Goal: Information Seeking & Learning: Learn about a topic

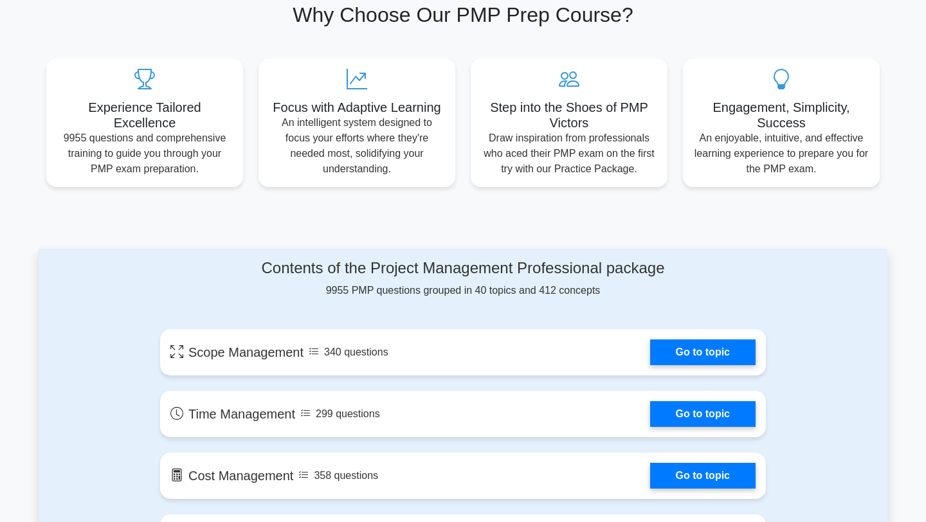
scroll to position [437, 0]
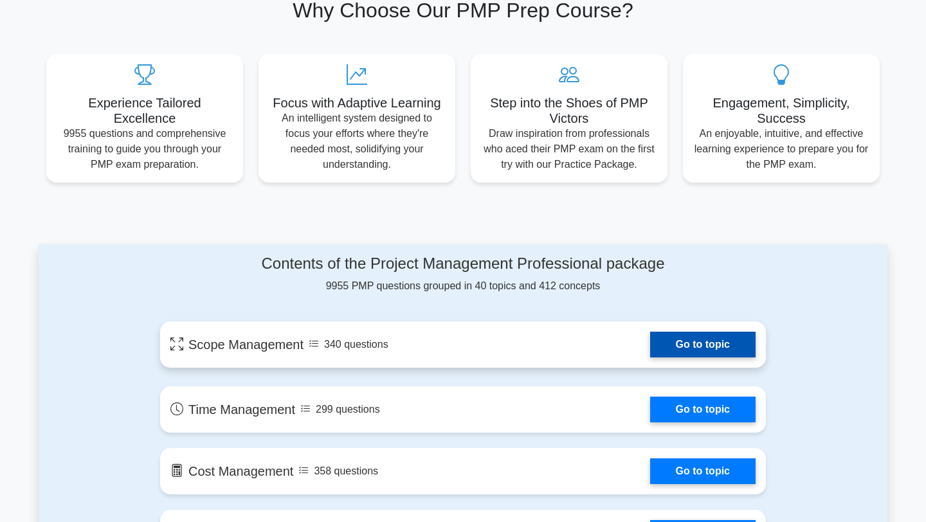
click at [685, 348] on link "Go to topic" at bounding box center [702, 345] width 105 height 26
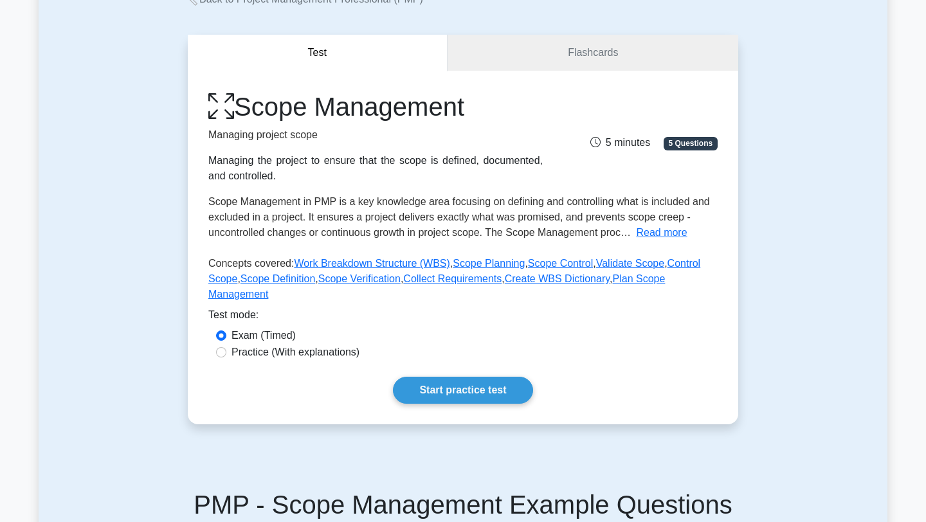
scroll to position [92, 0]
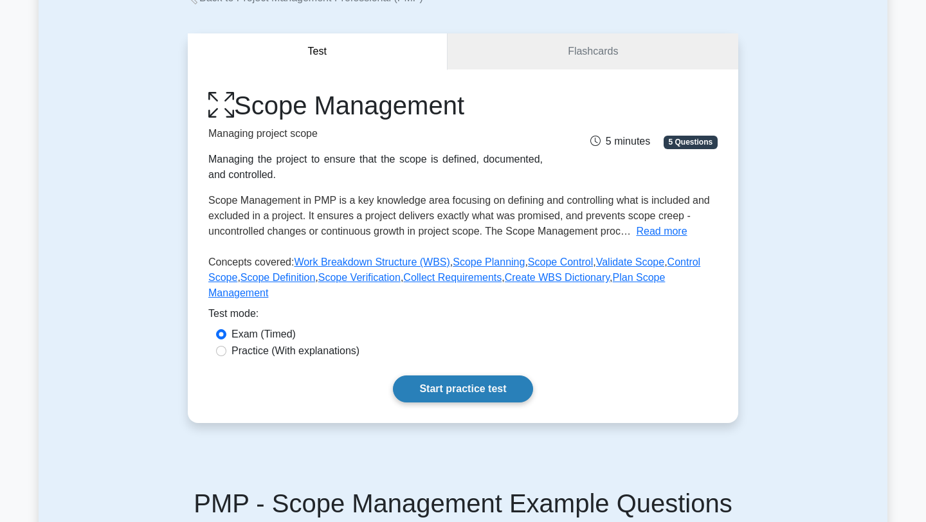
click at [498, 386] on link "Start practice test" at bounding box center [463, 388] width 140 height 27
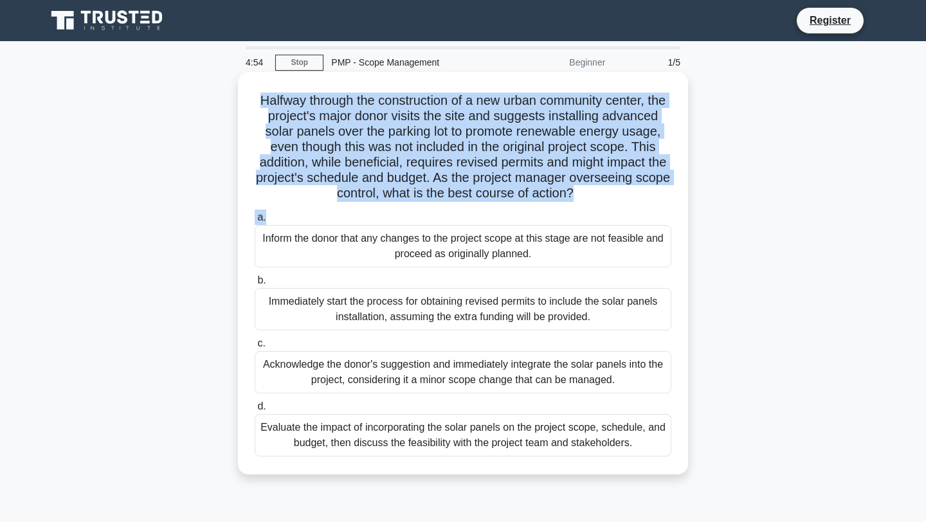
drag, startPoint x: 261, startPoint y: 104, endPoint x: 462, endPoint y: 216, distance: 230.5
click at [455, 211] on div "Halfway through the construction of a new urban community center, the project's…" at bounding box center [463, 273] width 440 height 392
click at [462, 216] on label "a. Inform the donor that any changes to the project scope at this stage are not…" at bounding box center [463, 239] width 417 height 58
click at [255, 216] on input "a. Inform the donor that any changes to the project scope at this stage are not…" at bounding box center [255, 217] width 0 height 8
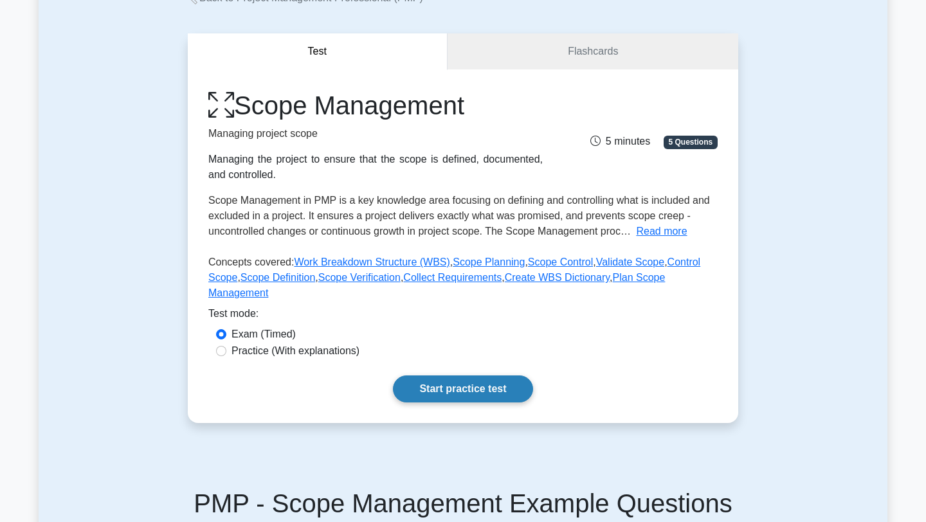
click at [465, 392] on link "Start practice test" at bounding box center [463, 388] width 140 height 27
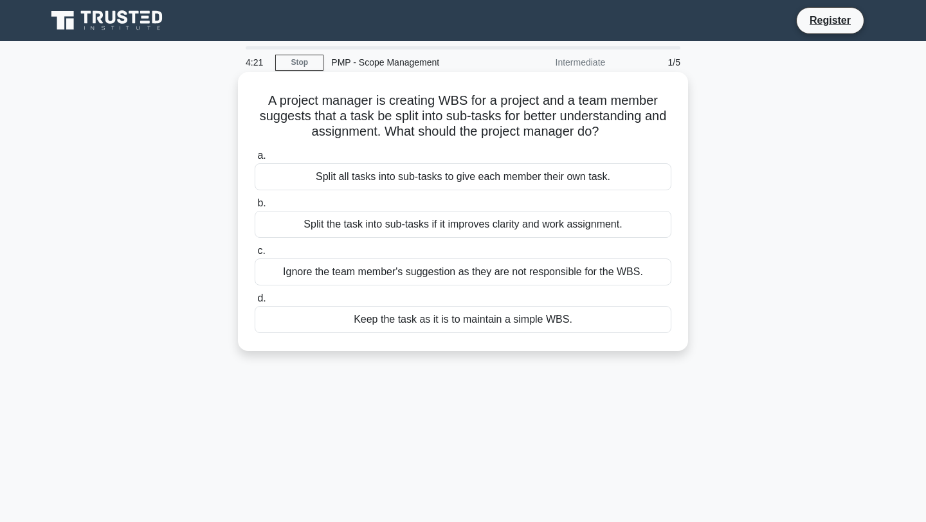
click at [529, 176] on div "Split all tasks into sub-tasks to give each member their own task." at bounding box center [463, 176] width 417 height 27
click at [255, 160] on input "a. Split all tasks into sub-tasks to give each member their own task." at bounding box center [255, 156] width 0 height 8
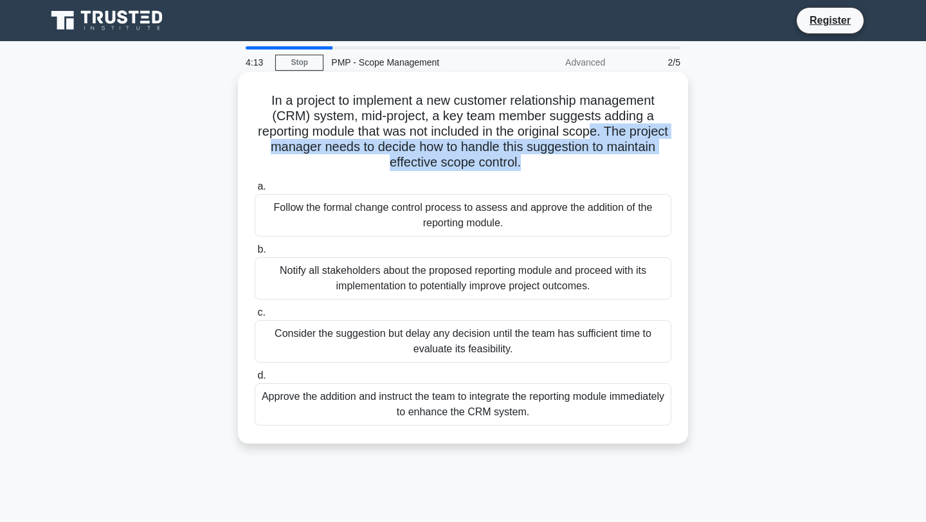
drag, startPoint x: 529, startPoint y: 176, endPoint x: 593, endPoint y: 132, distance: 77.7
click at [594, 132] on div "In a project to implement a new customer relationship management (CRM) system, …" at bounding box center [463, 257] width 440 height 361
click at [593, 132] on h5 "In a project to implement a new customer relationship management (CRM) system, …" at bounding box center [462, 132] width 419 height 78
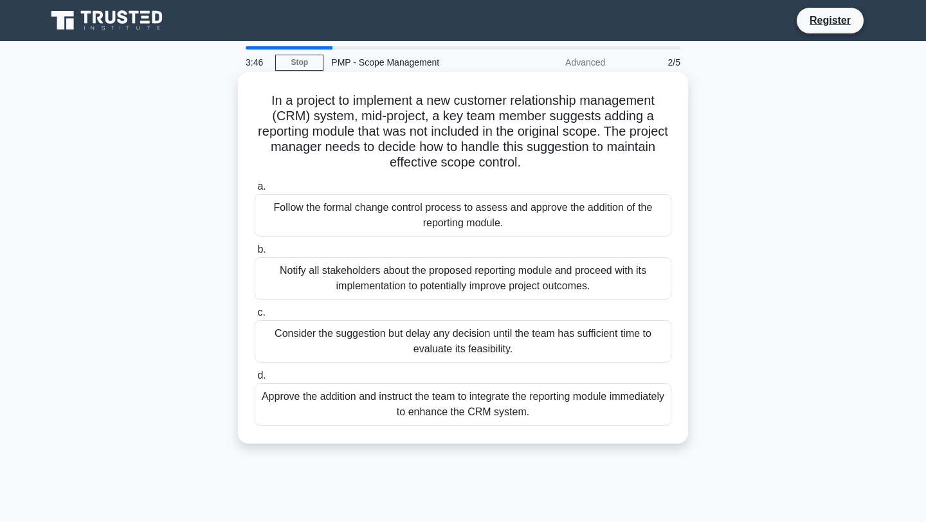
click at [521, 343] on div "Consider the suggestion but delay any decision until the team has sufficient ti…" at bounding box center [463, 341] width 417 height 42
click at [255, 317] on input "c. Consider the suggestion but delay any decision until the team has sufficient…" at bounding box center [255, 313] width 0 height 8
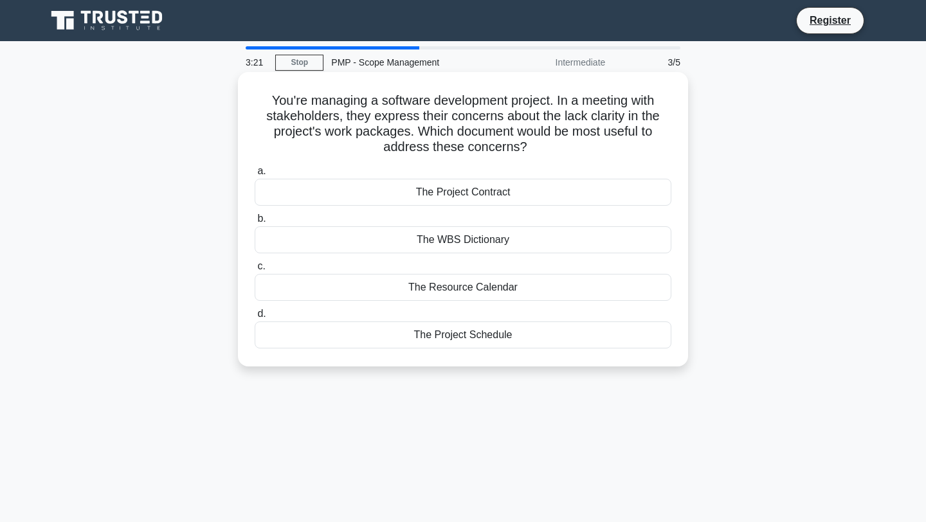
drag, startPoint x: 552, startPoint y: 149, endPoint x: 549, endPoint y: 105, distance: 43.8
click at [549, 105] on h5 "You're managing a software development project. In a meeting with stakeholders,…" at bounding box center [462, 124] width 419 height 63
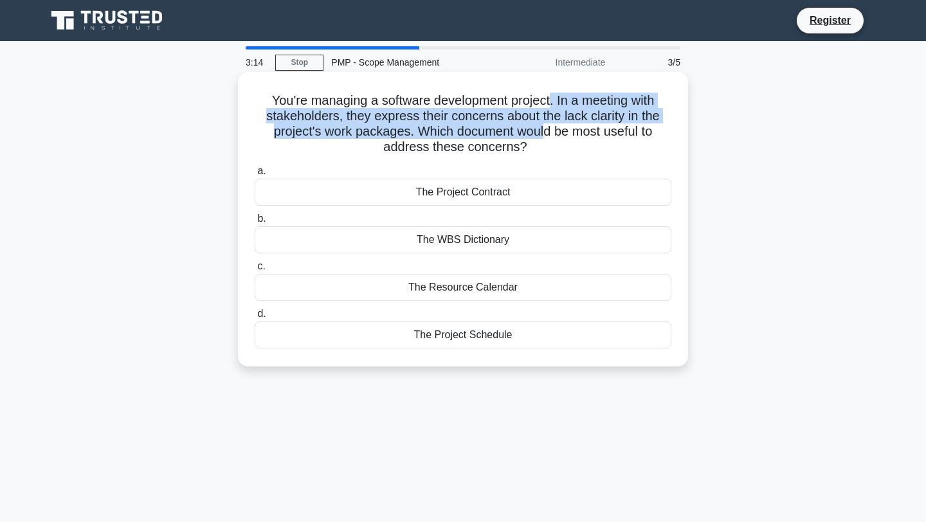
drag, startPoint x: 548, startPoint y: 104, endPoint x: 544, endPoint y: 134, distance: 29.9
click at [545, 134] on h5 "You're managing a software development project. In a meeting with stakeholders,…" at bounding box center [462, 124] width 419 height 63
click at [544, 134] on h5 "You're managing a software development project. In a meeting with stakeholders,…" at bounding box center [462, 124] width 419 height 63
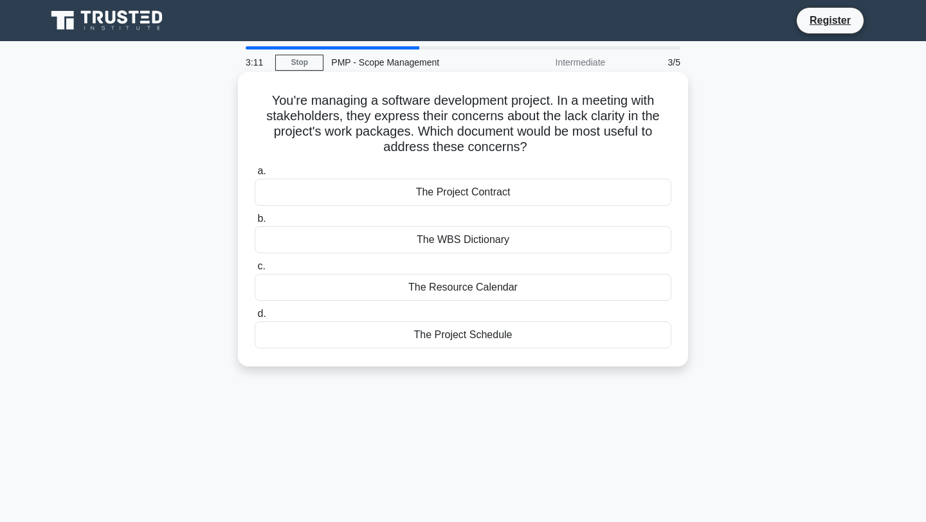
click at [504, 336] on div "The Project Schedule" at bounding box center [463, 334] width 417 height 27
click at [255, 318] on input "d. The Project Schedule" at bounding box center [255, 314] width 0 height 8
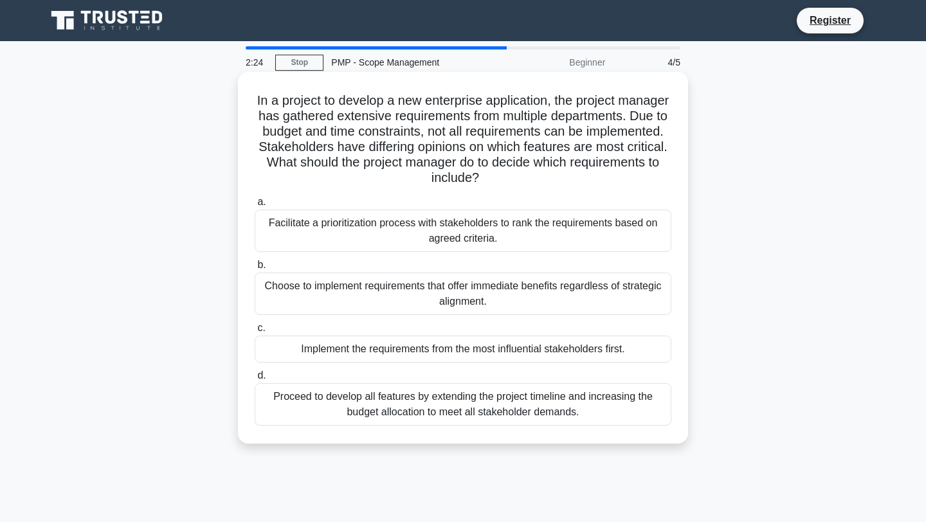
click at [423, 230] on div "Facilitate a prioritization process with stakeholders to rank the requirements …" at bounding box center [463, 231] width 417 height 42
click at [255, 206] on input "a. Facilitate a prioritization process with stakeholders to rank the requiremen…" at bounding box center [255, 202] width 0 height 8
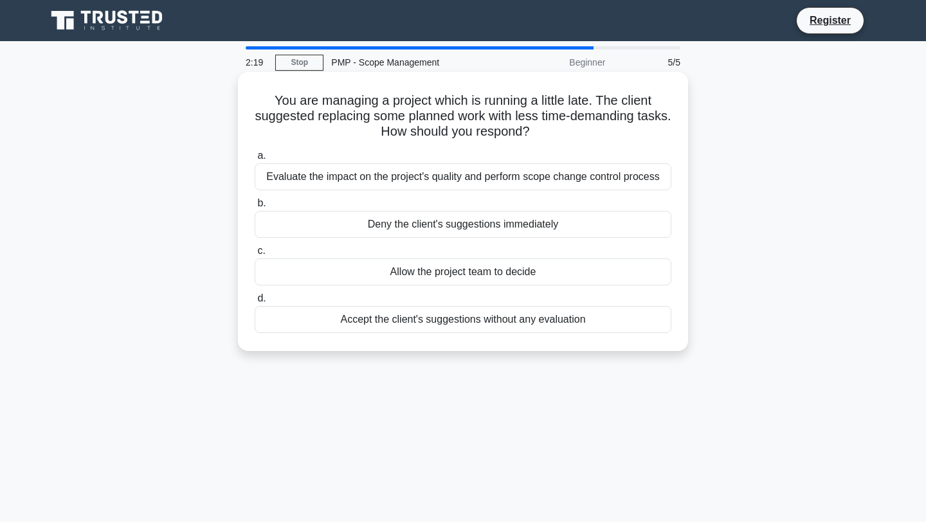
drag, startPoint x: 595, startPoint y: 98, endPoint x: 611, endPoint y: 140, distance: 44.5
click at [609, 137] on h5 "You are managing a project which is running a little late. The client suggested…" at bounding box center [462, 117] width 419 height 48
click at [611, 140] on h5 "You are managing a project which is running a little late. The client suggested…" at bounding box center [462, 117] width 419 height 48
click at [611, 176] on div "Evaluate the impact on the project's quality and perform scope change control p…" at bounding box center [463, 176] width 417 height 27
click at [255, 160] on input "a. Evaluate the impact on the project's quality and perform scope change contro…" at bounding box center [255, 156] width 0 height 8
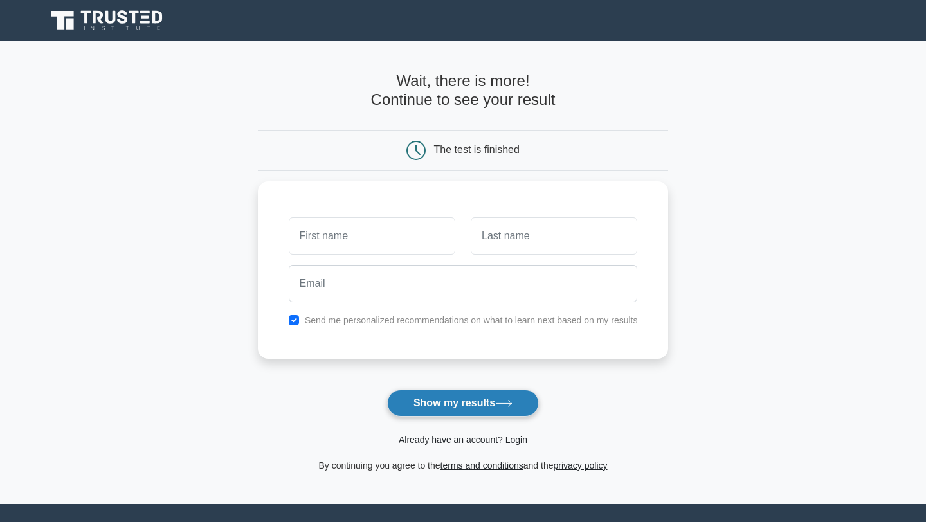
click at [456, 404] on button "Show my results" at bounding box center [463, 403] width 152 height 27
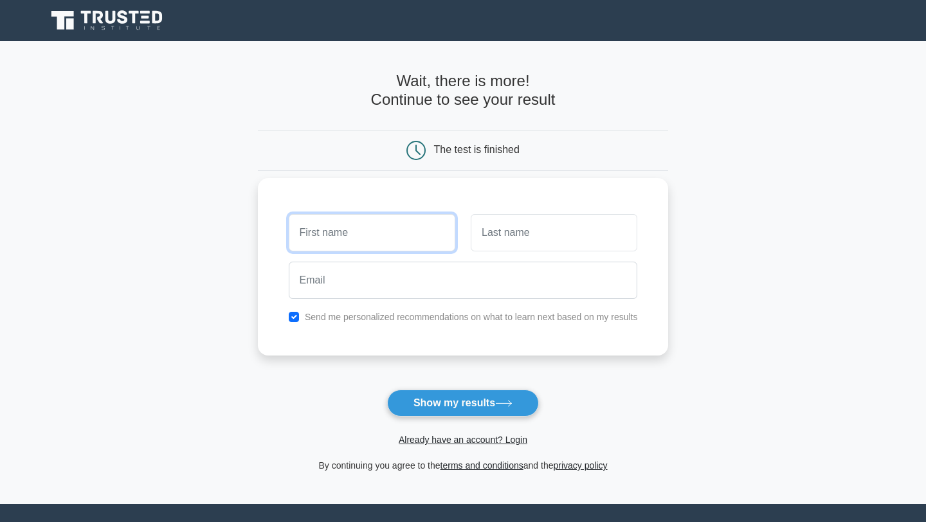
type input "Hai [PERSON_NAME]"
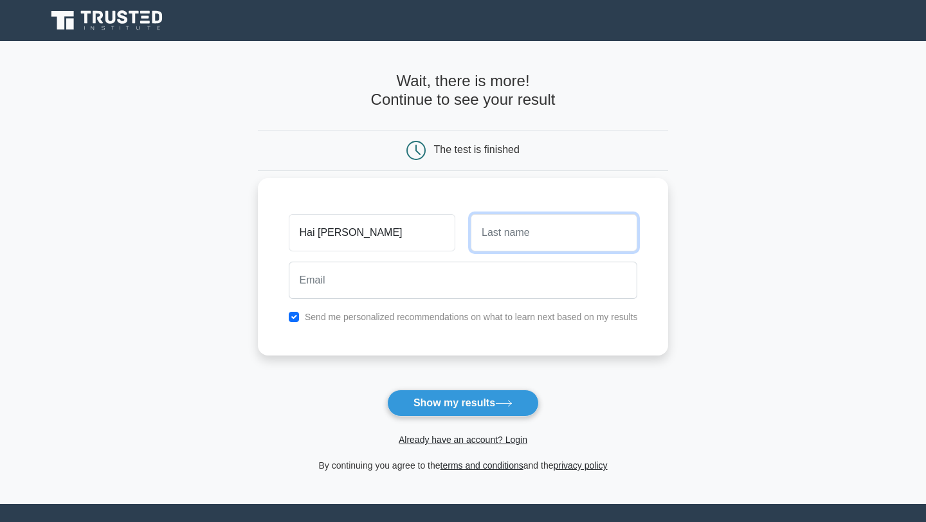
click at [553, 222] on input "text" at bounding box center [554, 232] width 167 height 37
type input "Nguyen"
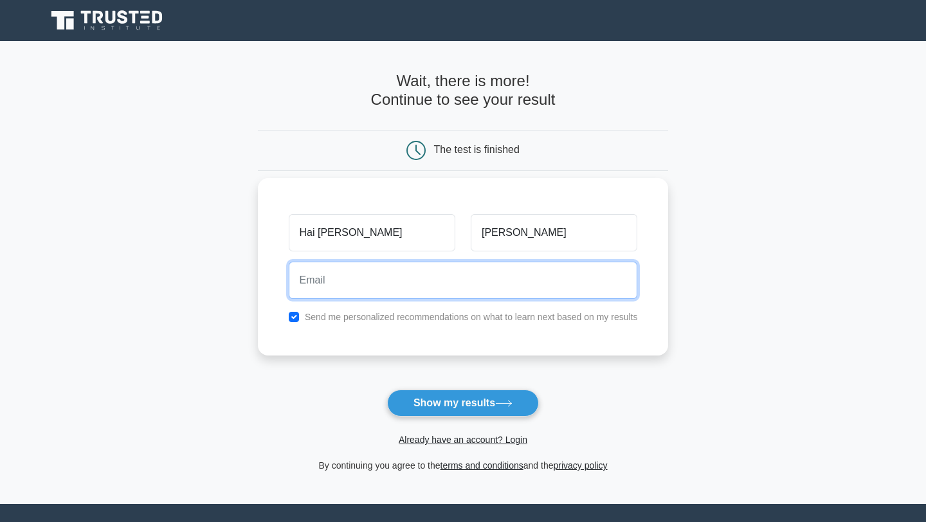
click at [534, 269] on input "email" at bounding box center [463, 280] width 349 height 37
type input "bangbangbang1310@gmail.com"
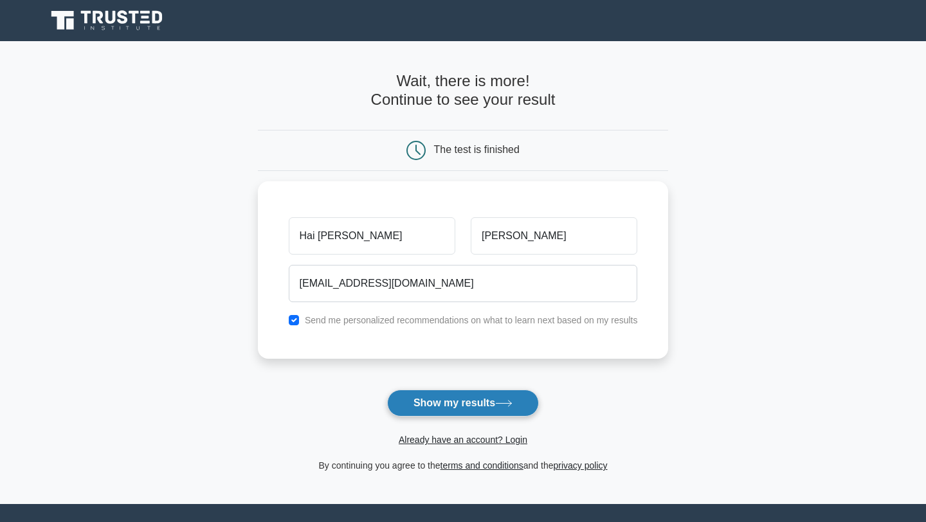
click at [493, 401] on button "Show my results" at bounding box center [463, 403] width 152 height 27
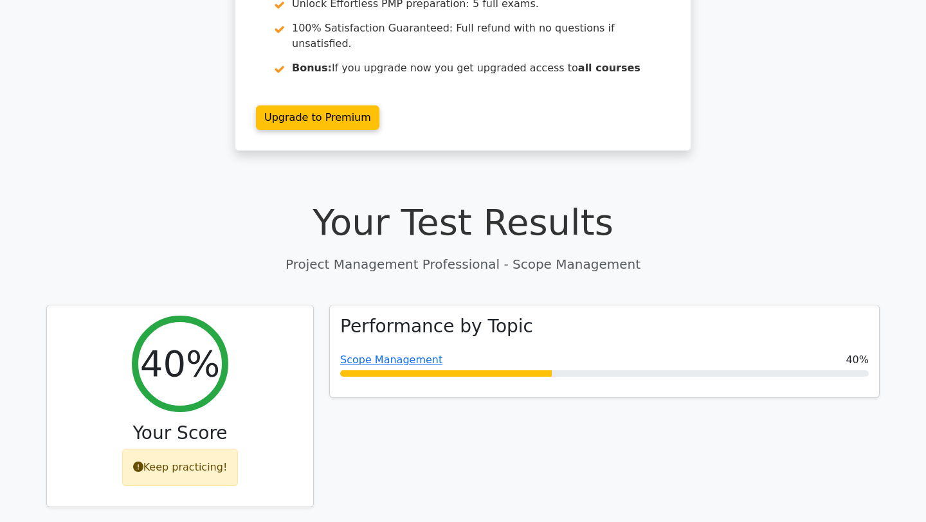
scroll to position [237, 0]
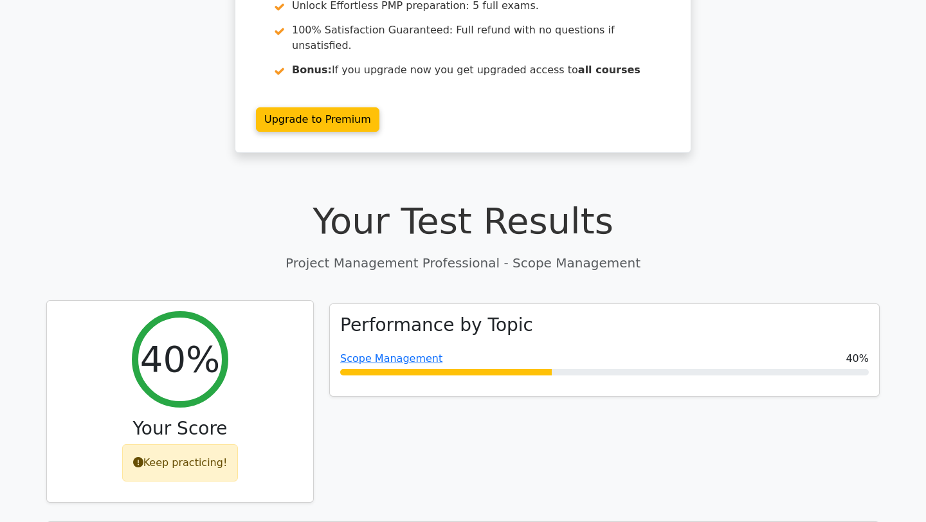
click at [208, 444] on div "Keep practicing!" at bounding box center [180, 462] width 116 height 37
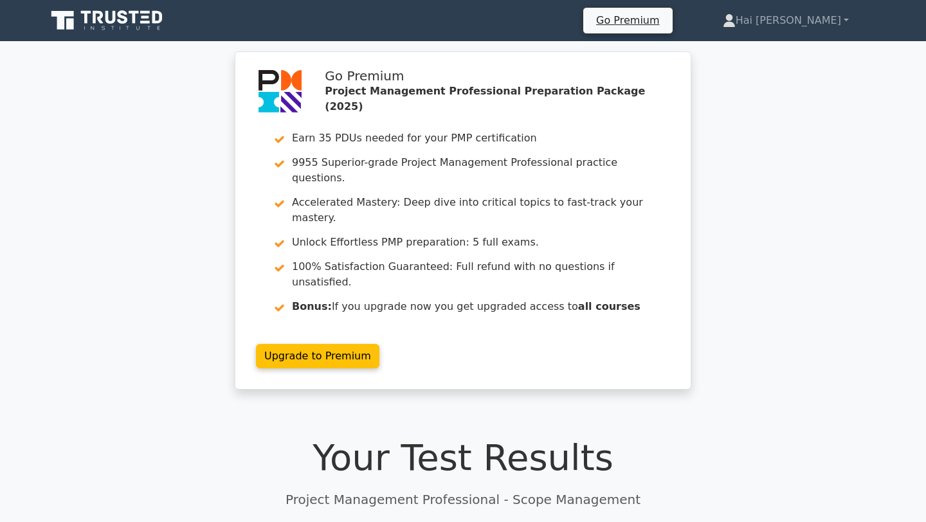
scroll to position [643, 0]
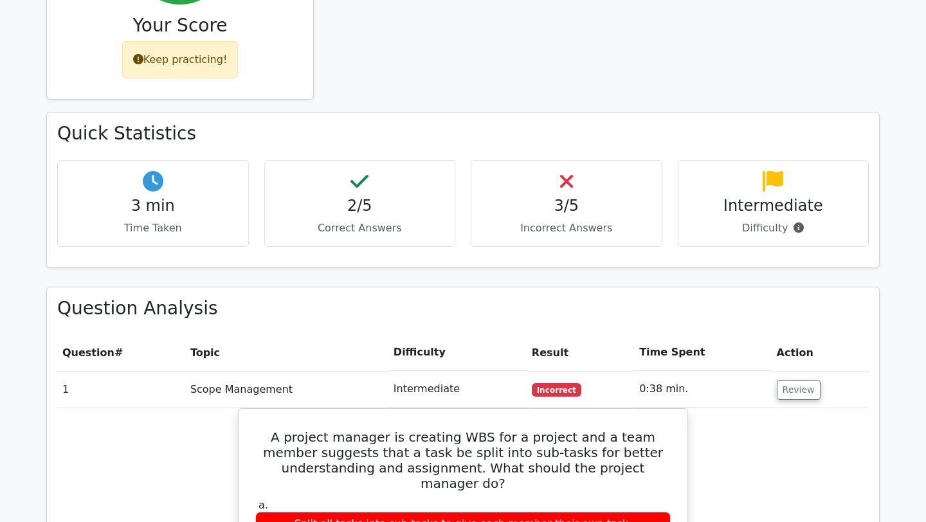
click at [557, 197] on h4 "3/5" at bounding box center [567, 206] width 170 height 19
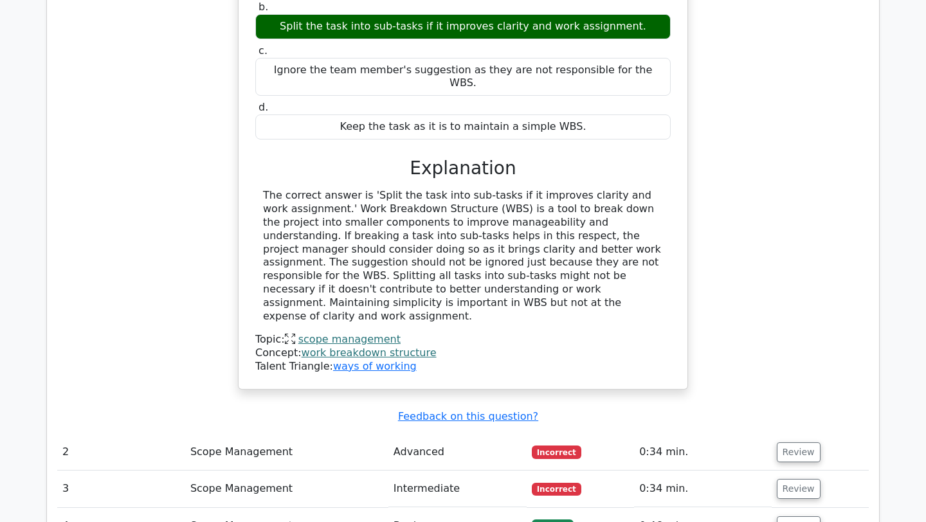
scroll to position [1193, 0]
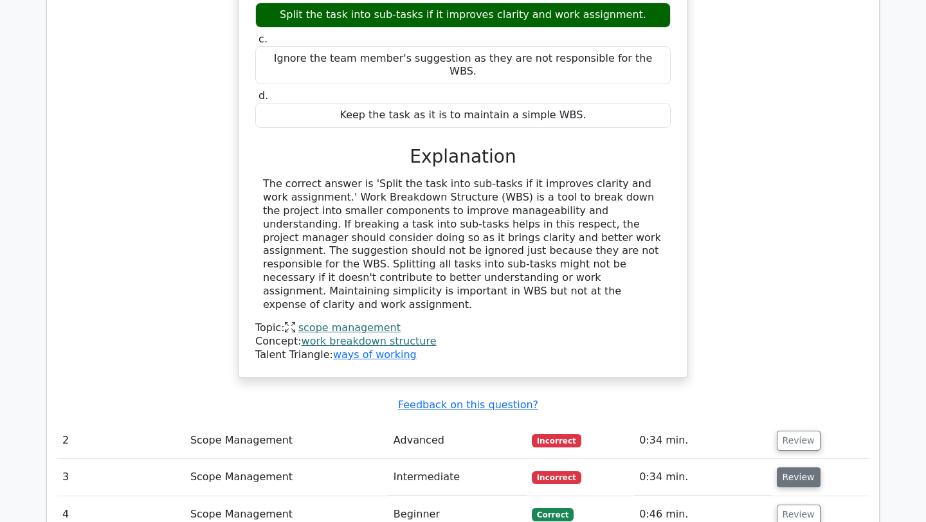
click at [806, 467] on button "Review" at bounding box center [799, 477] width 44 height 20
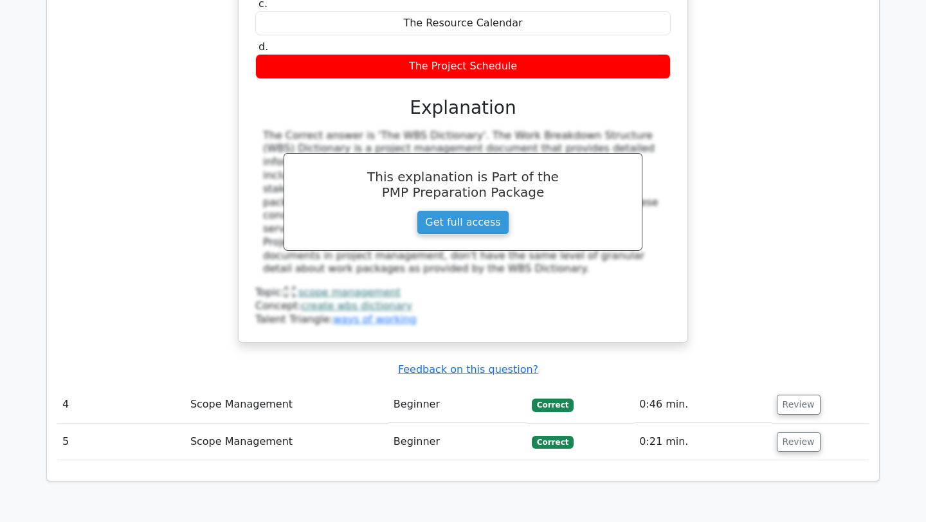
scroll to position [2238, 0]
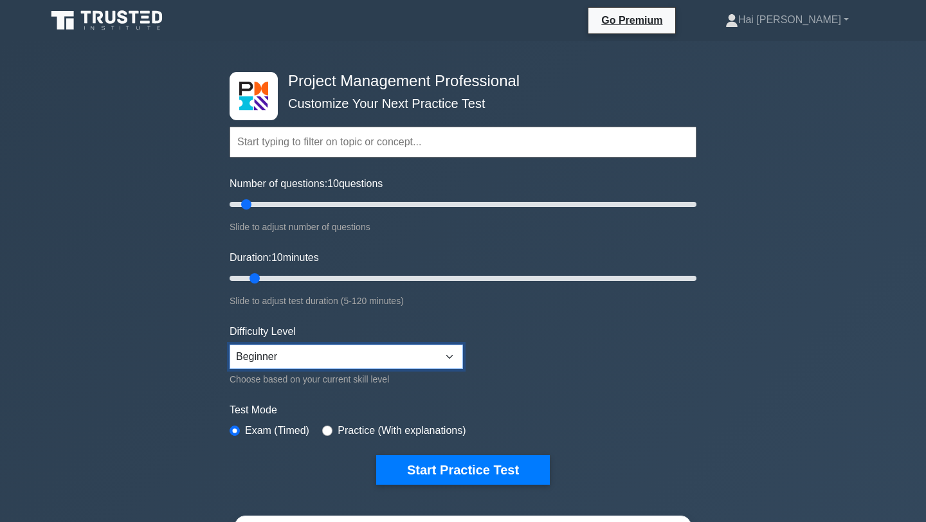
click at [347, 366] on select "Beginner Intermediate Expert" at bounding box center [346, 357] width 233 height 24
click at [230, 345] on select "Beginner Intermediate Expert" at bounding box center [346, 357] width 233 height 24
click at [385, 365] on select "Beginner Intermediate Expert" at bounding box center [346, 357] width 233 height 24
select select "expert"
click at [230, 345] on select "Beginner Intermediate Expert" at bounding box center [346, 357] width 233 height 24
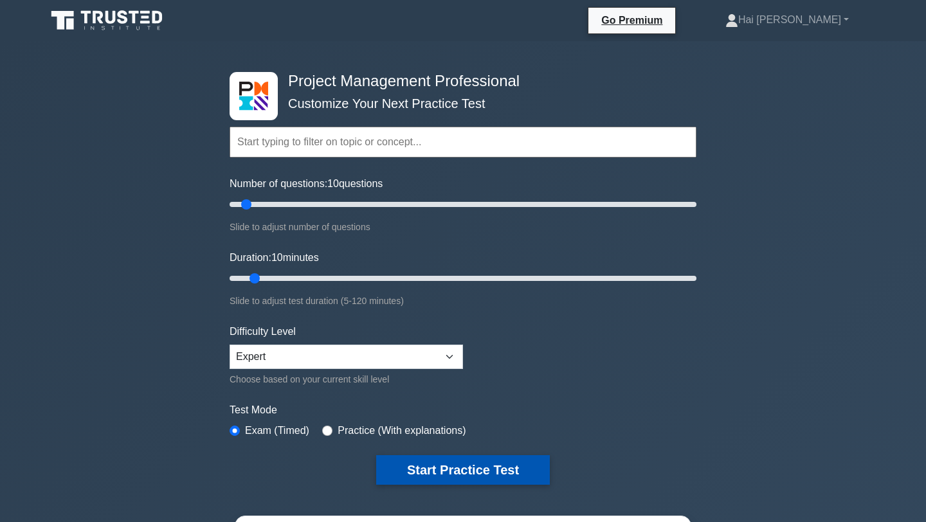
click at [437, 463] on button "Start Practice Test" at bounding box center [463, 470] width 174 height 30
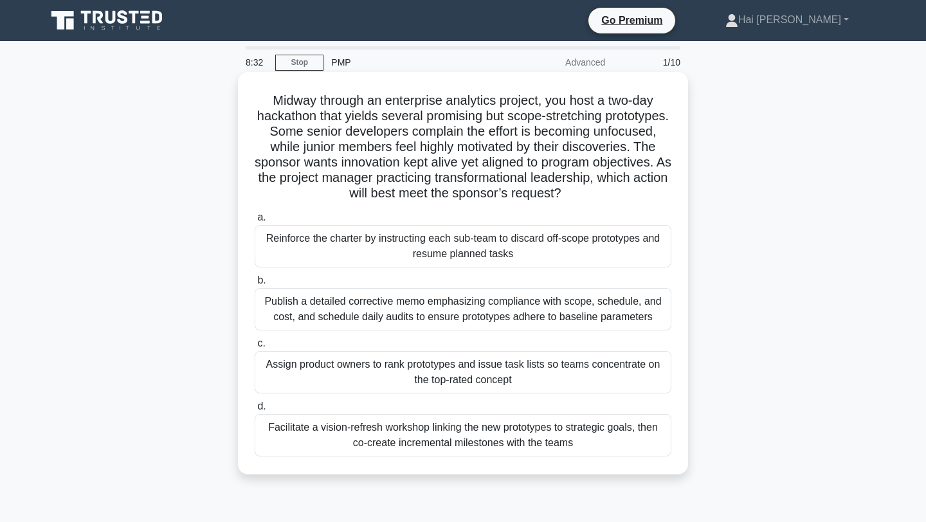
click at [446, 431] on div "Facilitate a vision-refresh workshop linking the new prototypes to strategic go…" at bounding box center [463, 435] width 417 height 42
click at [255, 411] on input "d. Facilitate a vision-refresh workshop linking the new prototypes to strategic…" at bounding box center [255, 406] width 0 height 8
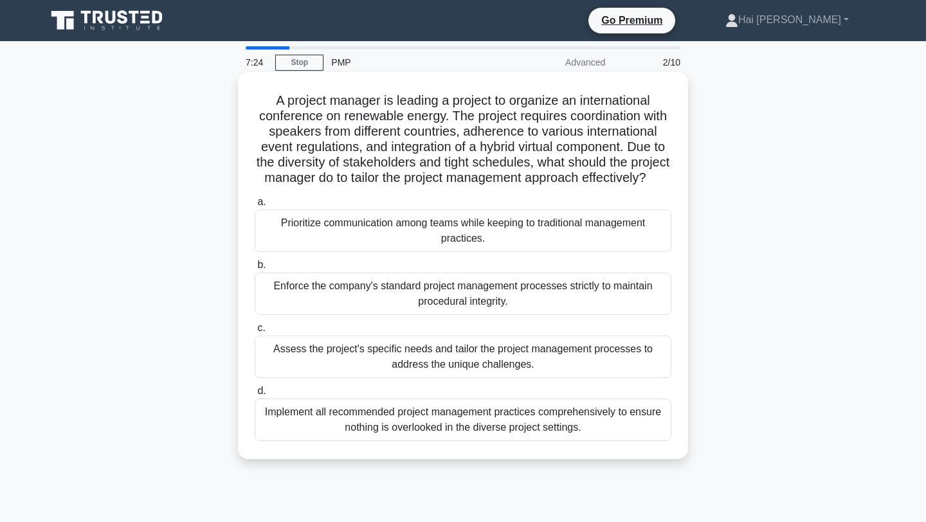
click at [555, 366] on div "Assess the project's specific needs and tailor the project management processes…" at bounding box center [463, 357] width 417 height 42
click at [255, 332] on input "c. Assess the project's specific needs and tailor the project management proces…" at bounding box center [255, 328] width 0 height 8
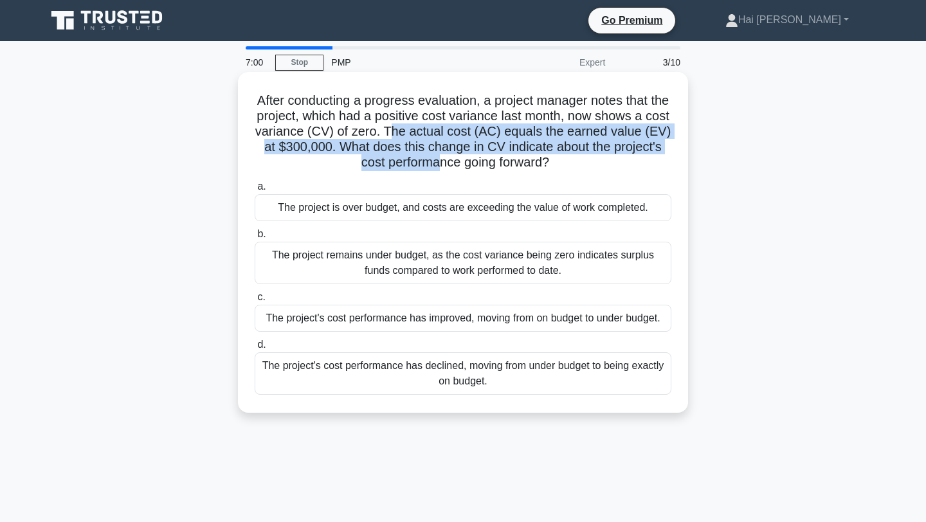
drag, startPoint x: 389, startPoint y: 131, endPoint x: 436, endPoint y: 159, distance: 55.1
click at [436, 160] on h5 "After conducting a progress evaluation, a project manager notes that the projec…" at bounding box center [462, 132] width 419 height 78
click at [436, 159] on h5 "After conducting a progress evaluation, a project manager notes that the projec…" at bounding box center [462, 132] width 419 height 78
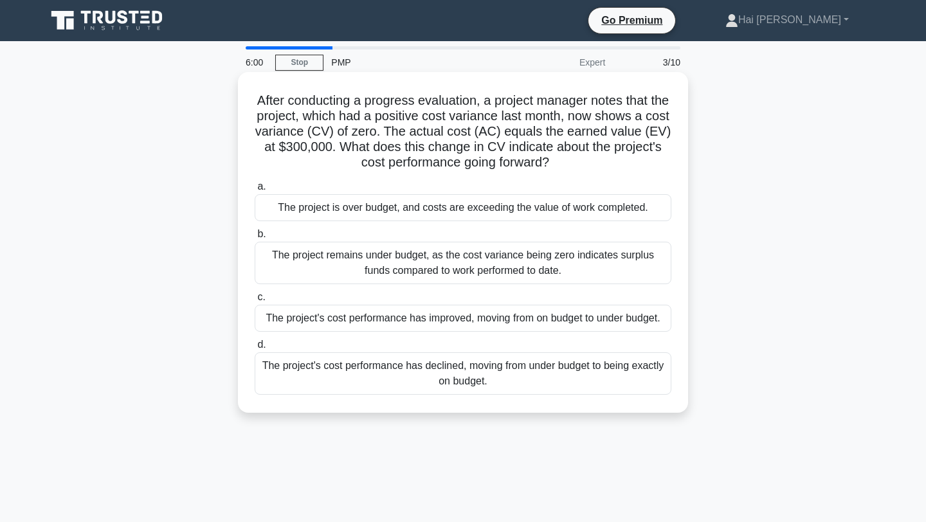
click at [432, 373] on div "The project's cost performance has declined, moving from under budget to being …" at bounding box center [463, 373] width 417 height 42
click at [255, 349] on input "d. The project's cost performance has declined, moving from under budget to bei…" at bounding box center [255, 345] width 0 height 8
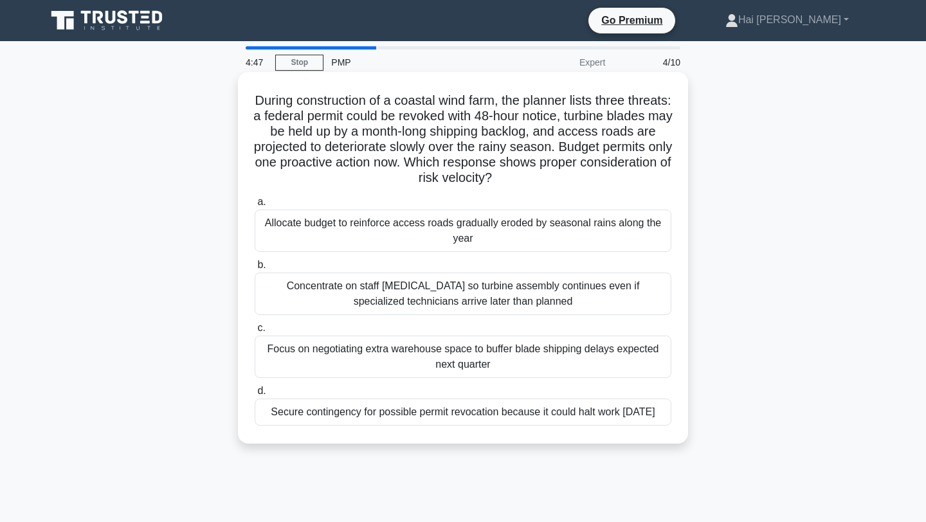
click at [530, 230] on div "Allocate budget to reinforce access roads gradually eroded by seasonal rains al…" at bounding box center [463, 231] width 417 height 42
click at [255, 206] on input "a. Allocate budget to reinforce access roads gradually eroded by seasonal rains…" at bounding box center [255, 202] width 0 height 8
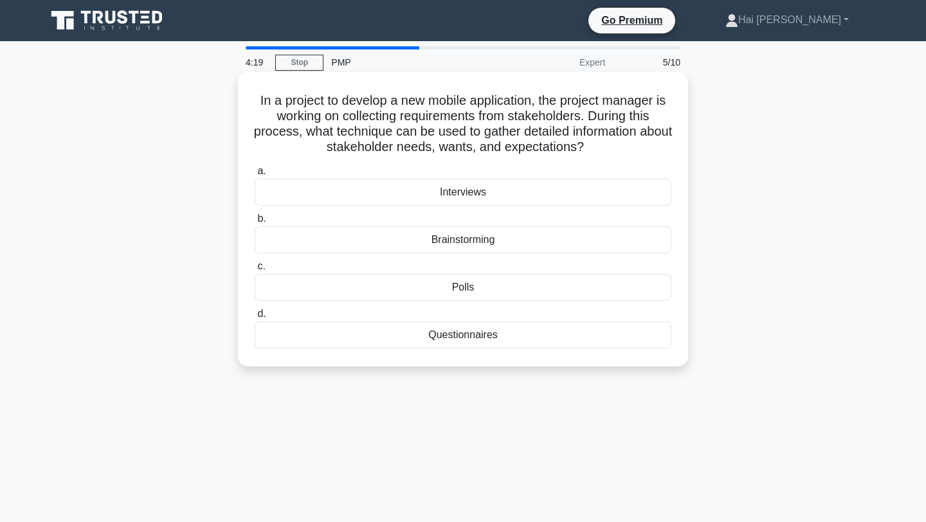
click at [530, 247] on div "Brainstorming" at bounding box center [463, 239] width 417 height 27
click at [255, 223] on input "b. Brainstorming" at bounding box center [255, 219] width 0 height 8
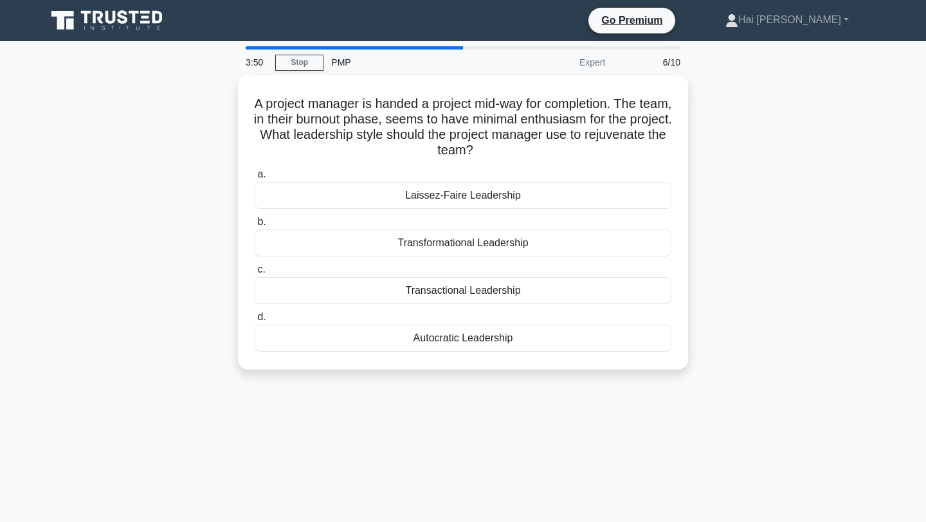
click at [729, 267] on div "A project manager is handed a project mid-way for completion. The team, in thei…" at bounding box center [463, 230] width 849 height 310
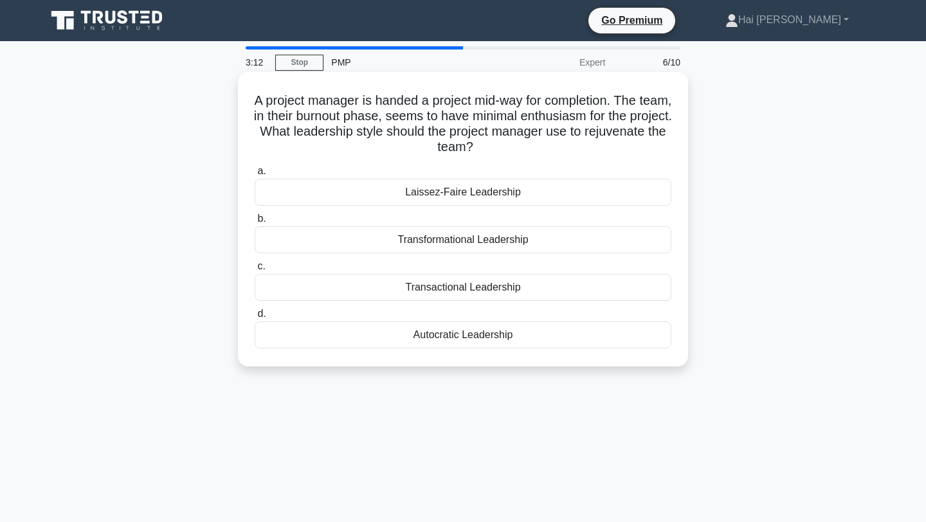
click at [315, 237] on div "Transformational Leadership" at bounding box center [463, 239] width 417 height 27
click at [255, 223] on input "b. Transformational Leadership" at bounding box center [255, 219] width 0 height 8
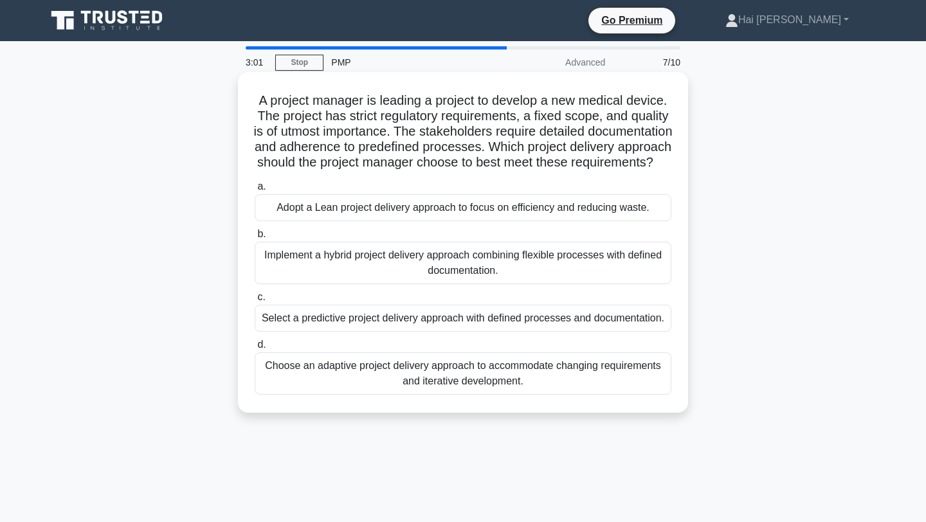
drag, startPoint x: 438, startPoint y: 129, endPoint x: 514, endPoint y: 178, distance: 90.0
click at [514, 171] on h5 "A project manager is leading a project to develop a new medical device. The pro…" at bounding box center [462, 132] width 419 height 78
click at [508, 332] on div "Select a predictive project delivery approach with defined processes and docume…" at bounding box center [463, 318] width 417 height 27
click at [255, 302] on input "c. Select a predictive project delivery approach with defined processes and doc…" at bounding box center [255, 297] width 0 height 8
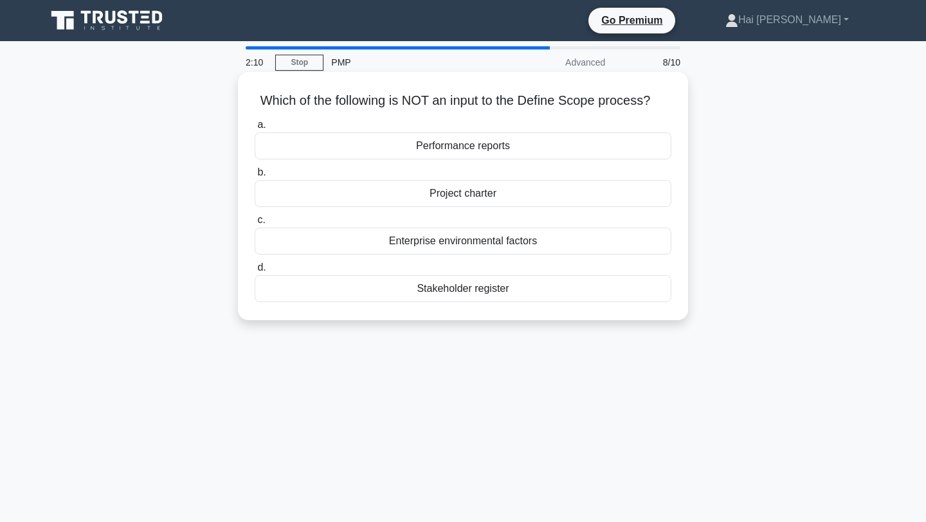
click at [533, 145] on div "Performance reports" at bounding box center [463, 145] width 417 height 27
click at [255, 129] on input "a. Performance reports" at bounding box center [255, 125] width 0 height 8
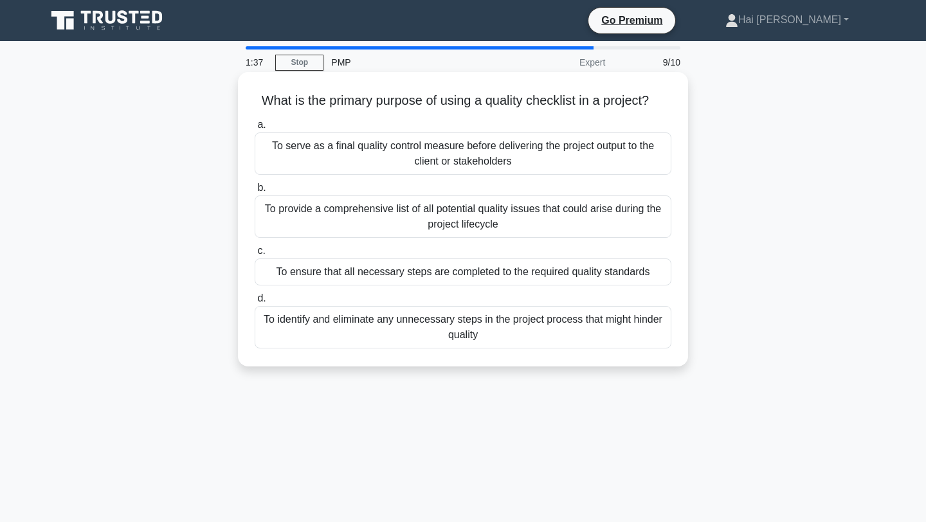
click at [505, 158] on div "To serve as a final quality control measure before delivering the project outpu…" at bounding box center [463, 153] width 417 height 42
click at [255, 129] on input "a. To serve as a final quality control measure before delivering the project ou…" at bounding box center [255, 125] width 0 height 8
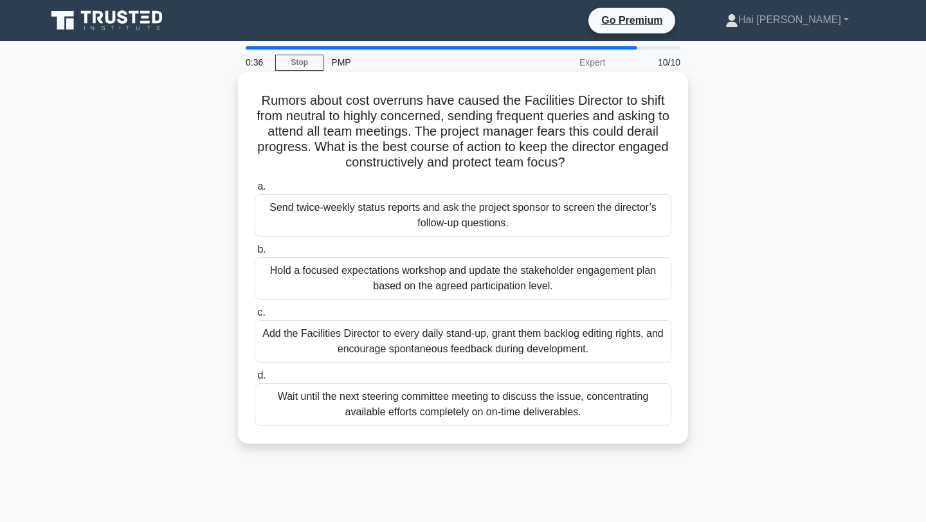
click at [520, 341] on div "Add the Facilities Director to every daily stand-up, grant them backlog editing…" at bounding box center [463, 341] width 417 height 42
click at [255, 317] on input "c. Add the Facilities Director to every daily stand-up, grant them backlog edit…" at bounding box center [255, 313] width 0 height 8
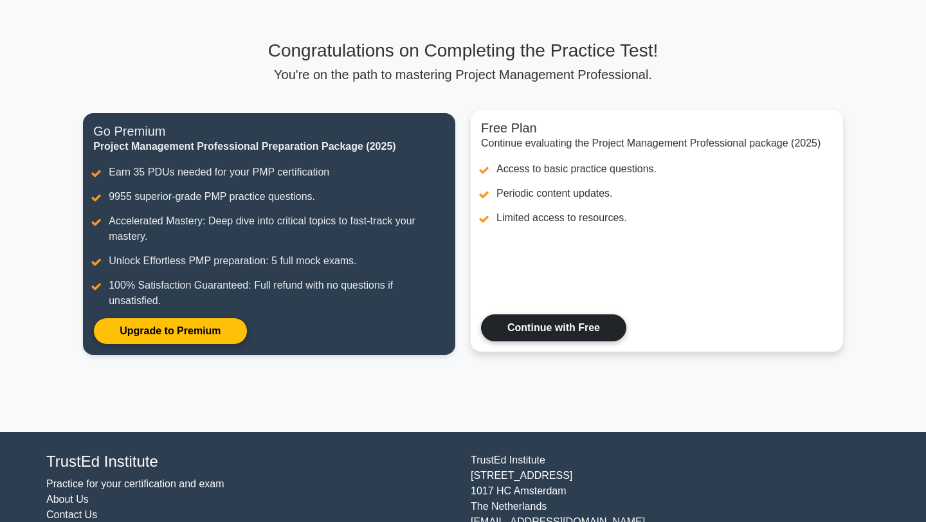
scroll to position [57, 0]
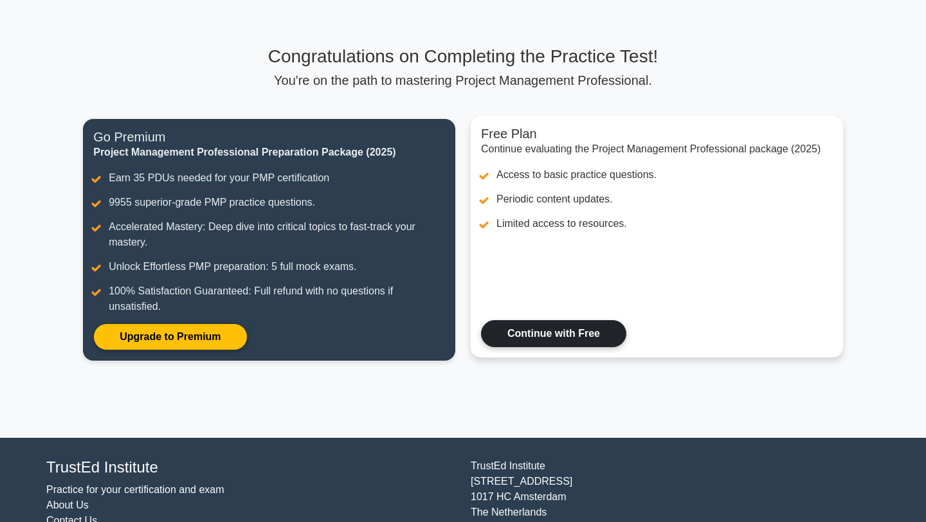
click at [561, 345] on link "Continue with Free" at bounding box center [553, 333] width 145 height 27
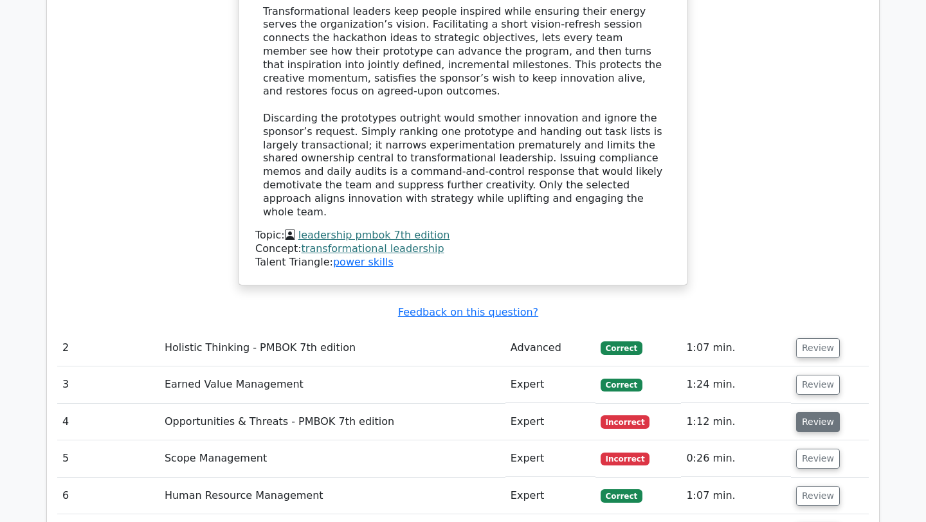
scroll to position [1688, 0]
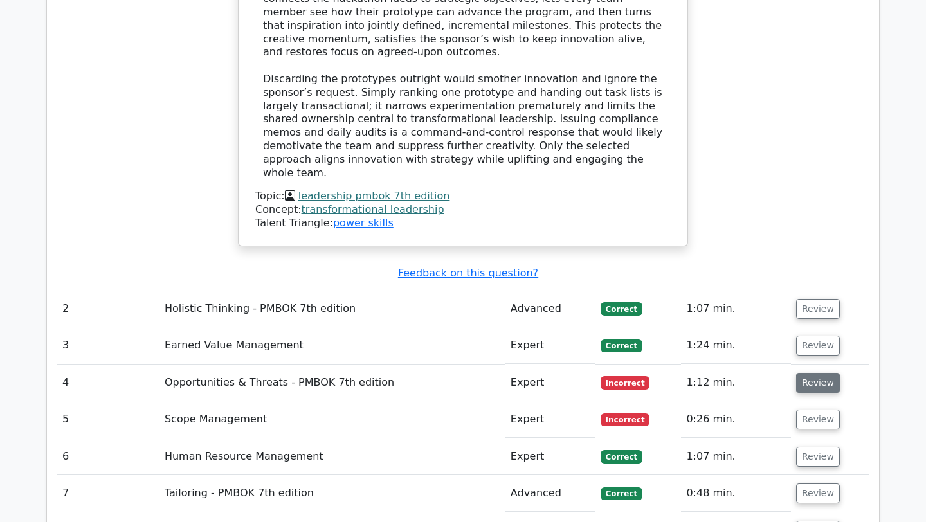
click at [806, 373] on button "Review" at bounding box center [818, 383] width 44 height 20
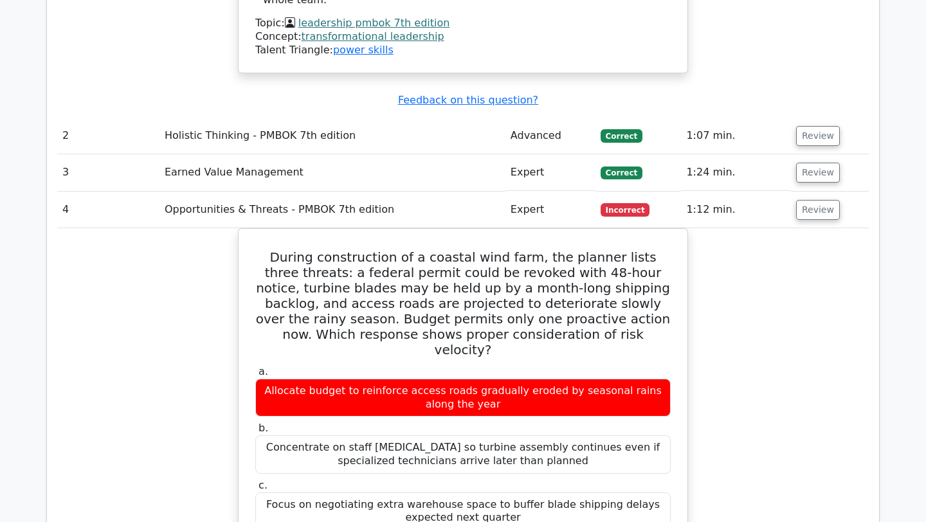
scroll to position [1862, 0]
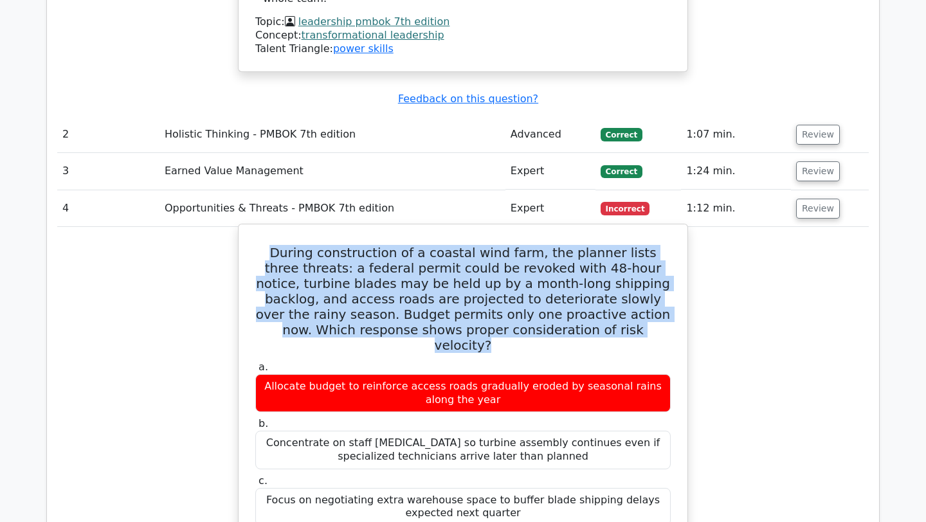
drag, startPoint x: 549, startPoint y: 255, endPoint x: 268, endPoint y: 169, distance: 293.8
click at [268, 230] on div "During construction of a coastal wind farm, the planner lists three threats: a …" at bounding box center [463, 526] width 438 height 593
copy h5 "During construction of a coastal wind farm, the planner lists three threats: a …"
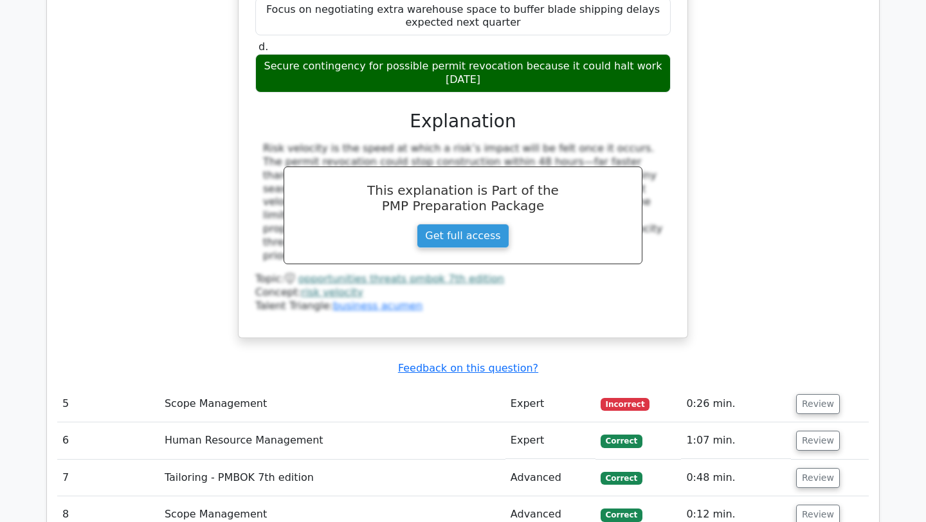
scroll to position [2518, 0]
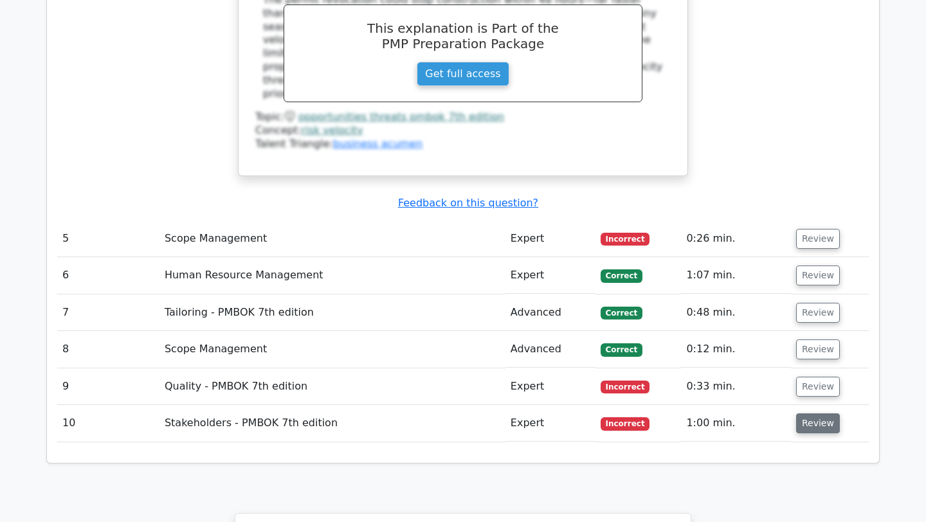
click at [800, 413] on button "Review" at bounding box center [818, 423] width 44 height 20
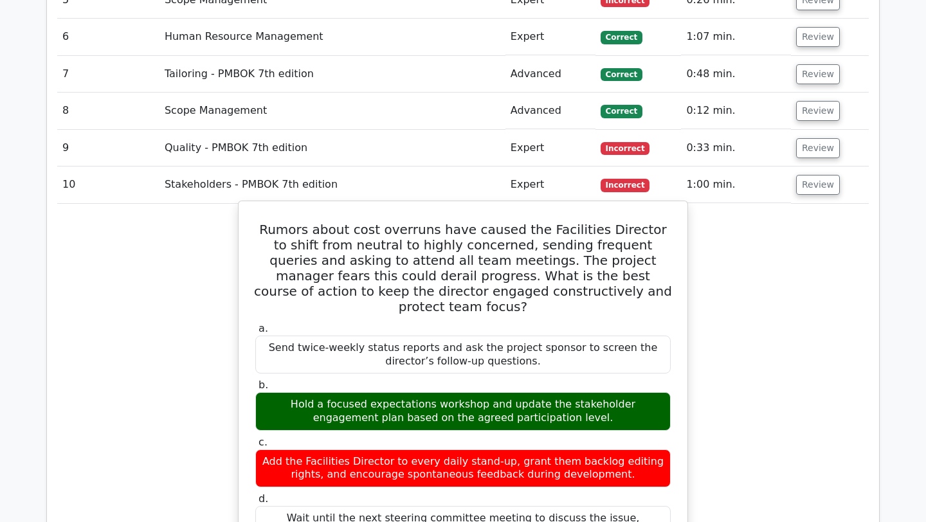
scroll to position [2563, 0]
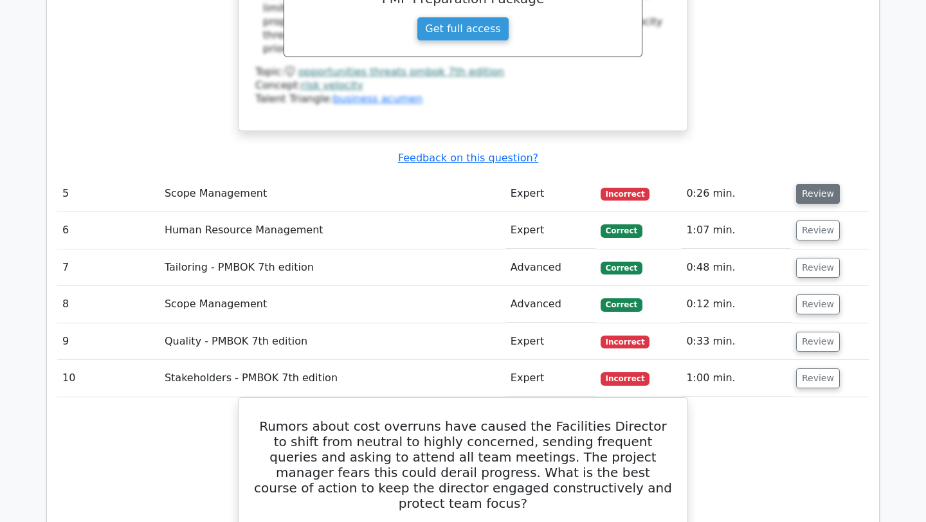
click at [813, 184] on button "Review" at bounding box center [818, 194] width 44 height 20
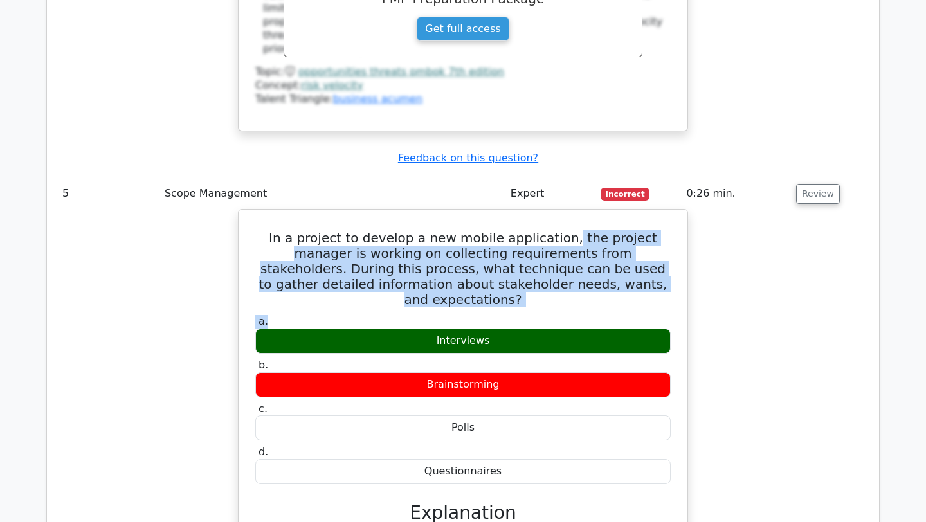
drag, startPoint x: 535, startPoint y: 145, endPoint x: 581, endPoint y: 210, distance: 79.4
click at [581, 215] on div "In a project to develop a new mobile application, the project manager is workin…" at bounding box center [463, 525] width 438 height 620
click at [581, 315] on label "a. Interviews" at bounding box center [462, 334] width 415 height 39
drag, startPoint x: 581, startPoint y: 210, endPoint x: 524, endPoint y: 143, distance: 87.1
click at [524, 215] on div "In a project to develop a new mobile application, the project manager is workin…" at bounding box center [463, 525] width 438 height 620
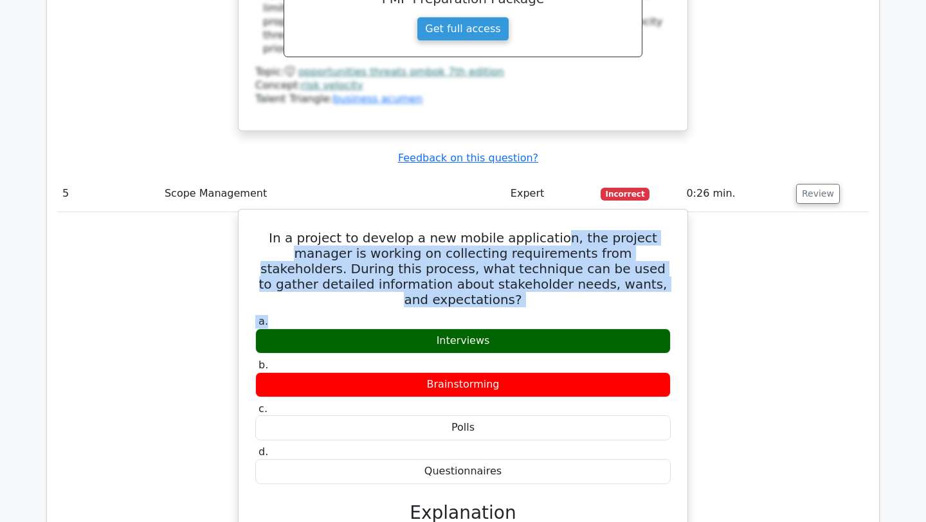
click at [524, 230] on h5 "In a project to develop a new mobile application, the project manager is workin…" at bounding box center [463, 268] width 418 height 77
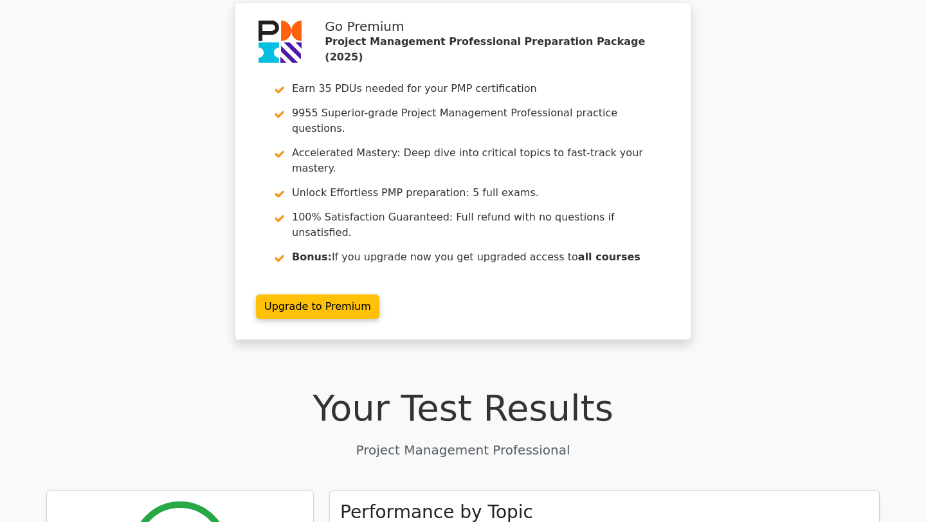
scroll to position [0, 0]
